Goal: Information Seeking & Learning: Learn about a topic

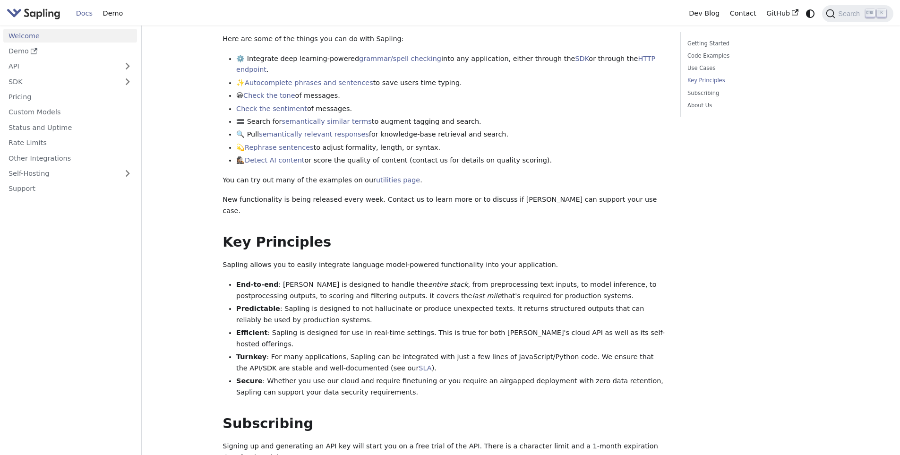
scroll to position [567, 0]
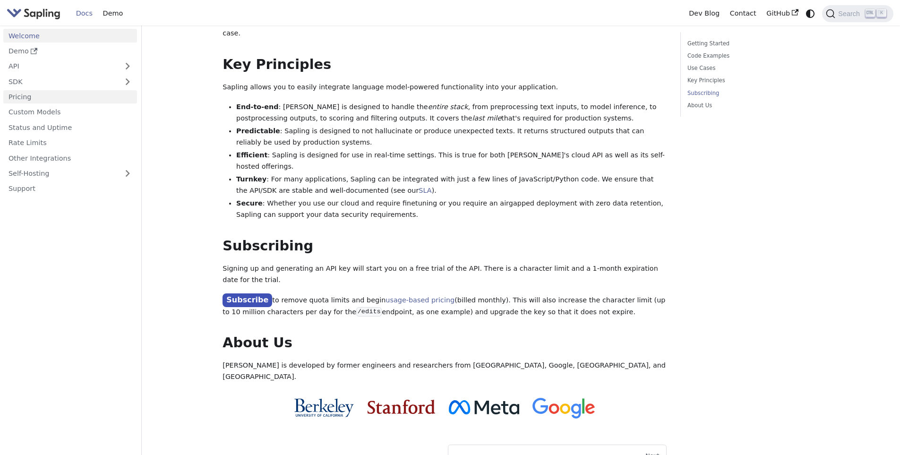
click at [41, 90] on link "Pricing" at bounding box center [70, 97] width 134 height 14
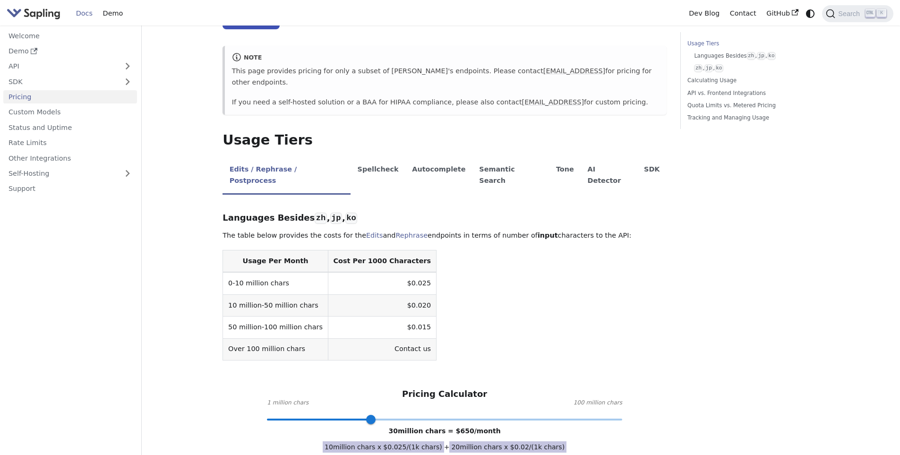
scroll to position [94, 0]
click at [355, 164] on li "Spellcheck" at bounding box center [378, 174] width 55 height 37
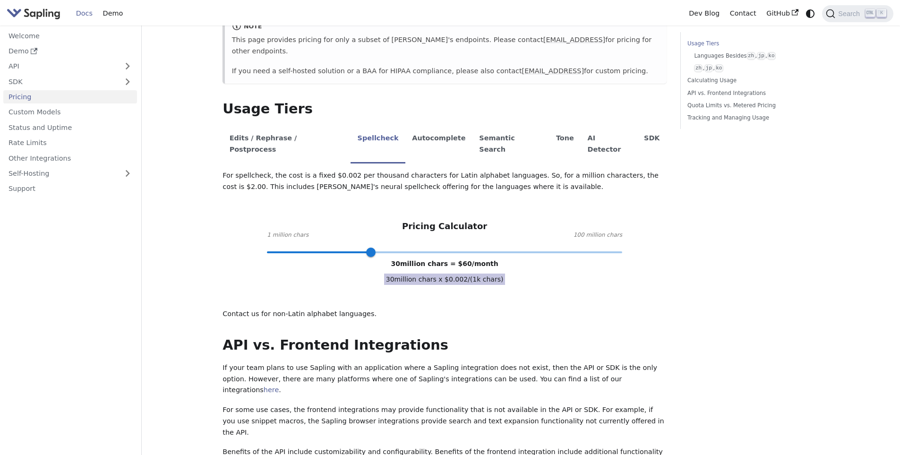
scroll to position [142, 0]
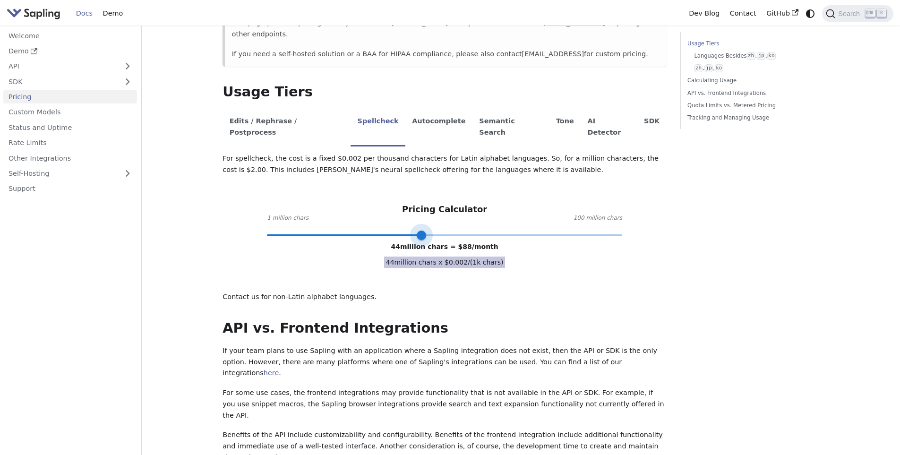
type input "51"
drag, startPoint x: 371, startPoint y: 213, endPoint x: 445, endPoint y: 218, distance: 73.8
click at [445, 231] on span at bounding box center [446, 235] width 9 height 9
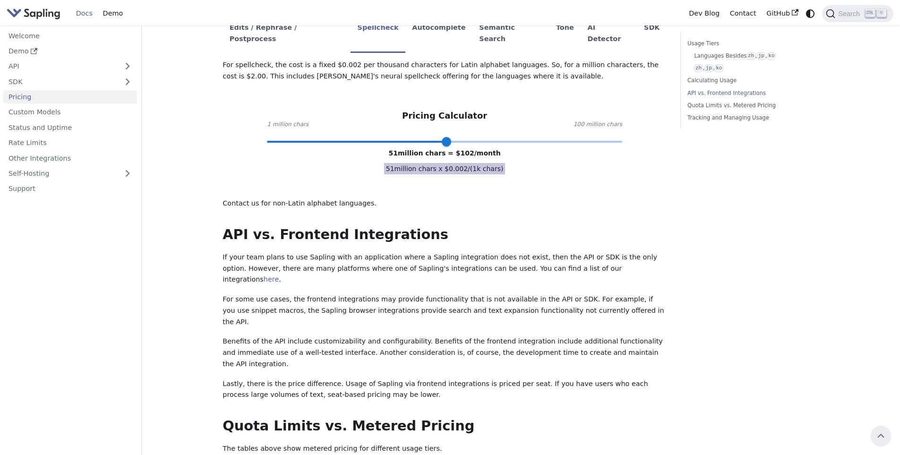
scroll to position [130, 0]
